Goal: Task Accomplishment & Management: Manage account settings

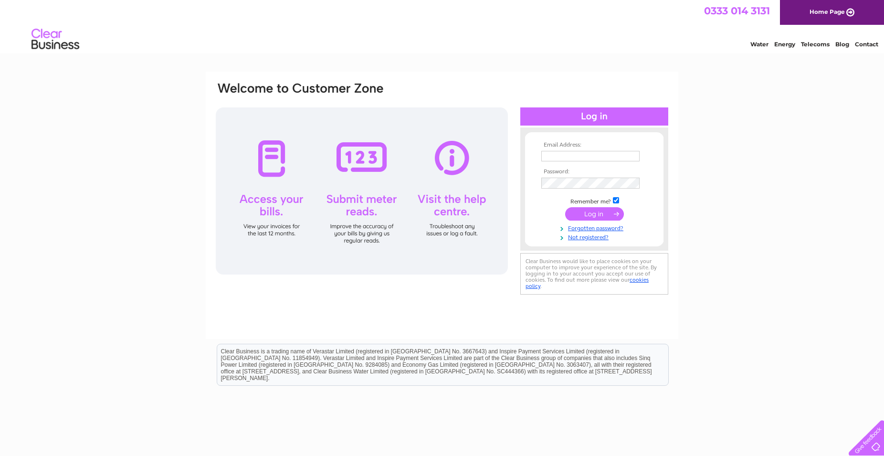
click at [562, 156] on input "text" at bounding box center [591, 156] width 98 height 11
type input "[EMAIL_ADDRESS][DOMAIN_NAME]"
click at [594, 220] on input "submit" at bounding box center [594, 213] width 59 height 13
click at [598, 216] on input "submit" at bounding box center [594, 213] width 59 height 13
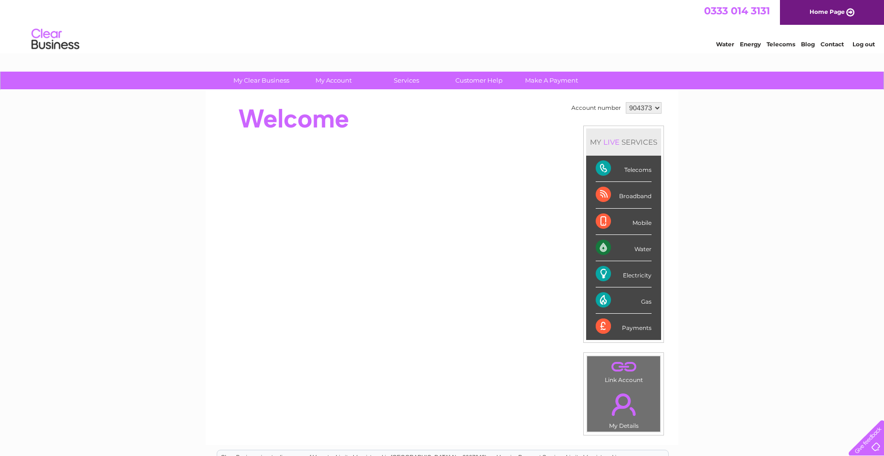
click at [626, 102] on select "904373 904375" at bounding box center [644, 107] width 36 height 11
select select "904375"
click option "904375" at bounding box center [0, 0] width 0 height 0
click at [634, 271] on div "Electricity" at bounding box center [624, 274] width 56 height 26
click at [634, 273] on div "Electricity" at bounding box center [624, 274] width 56 height 26
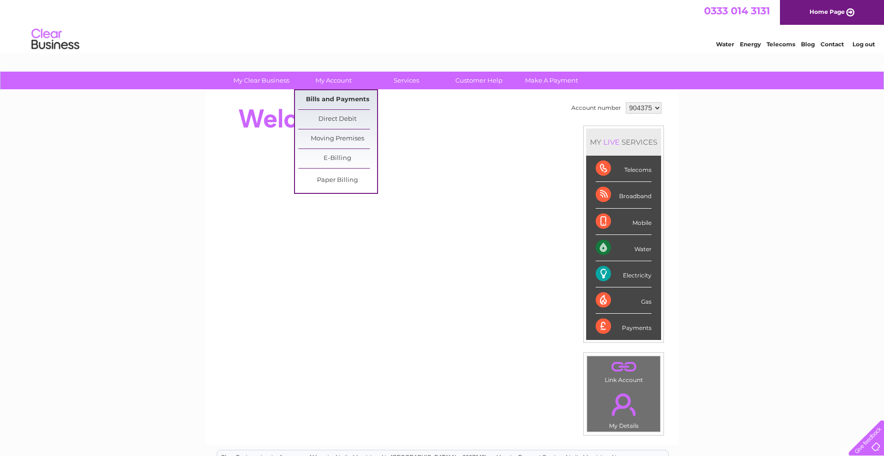
click at [345, 99] on link "Bills and Payments" at bounding box center [337, 99] width 79 height 19
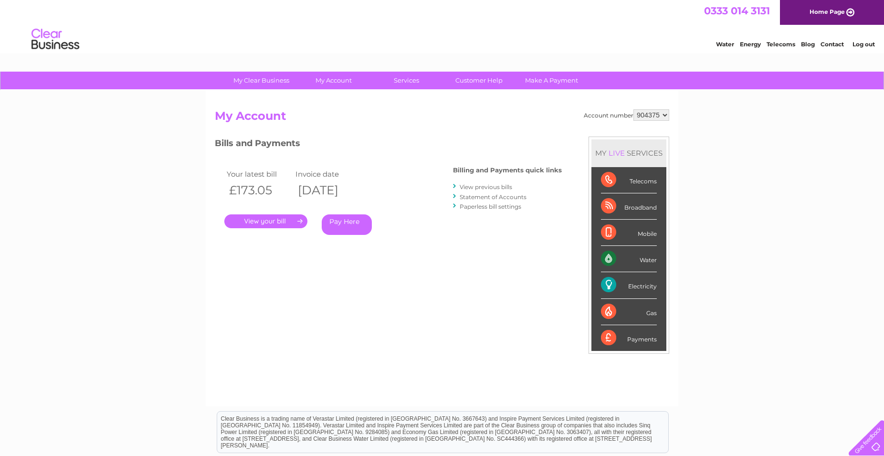
click at [266, 220] on link "." at bounding box center [265, 221] width 83 height 14
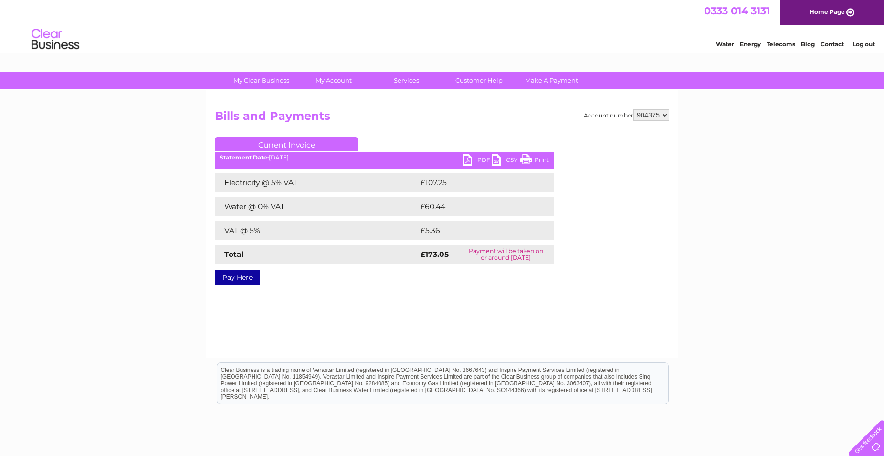
click at [480, 161] on link "PDF" at bounding box center [477, 161] width 29 height 14
